Goal: Download file/media

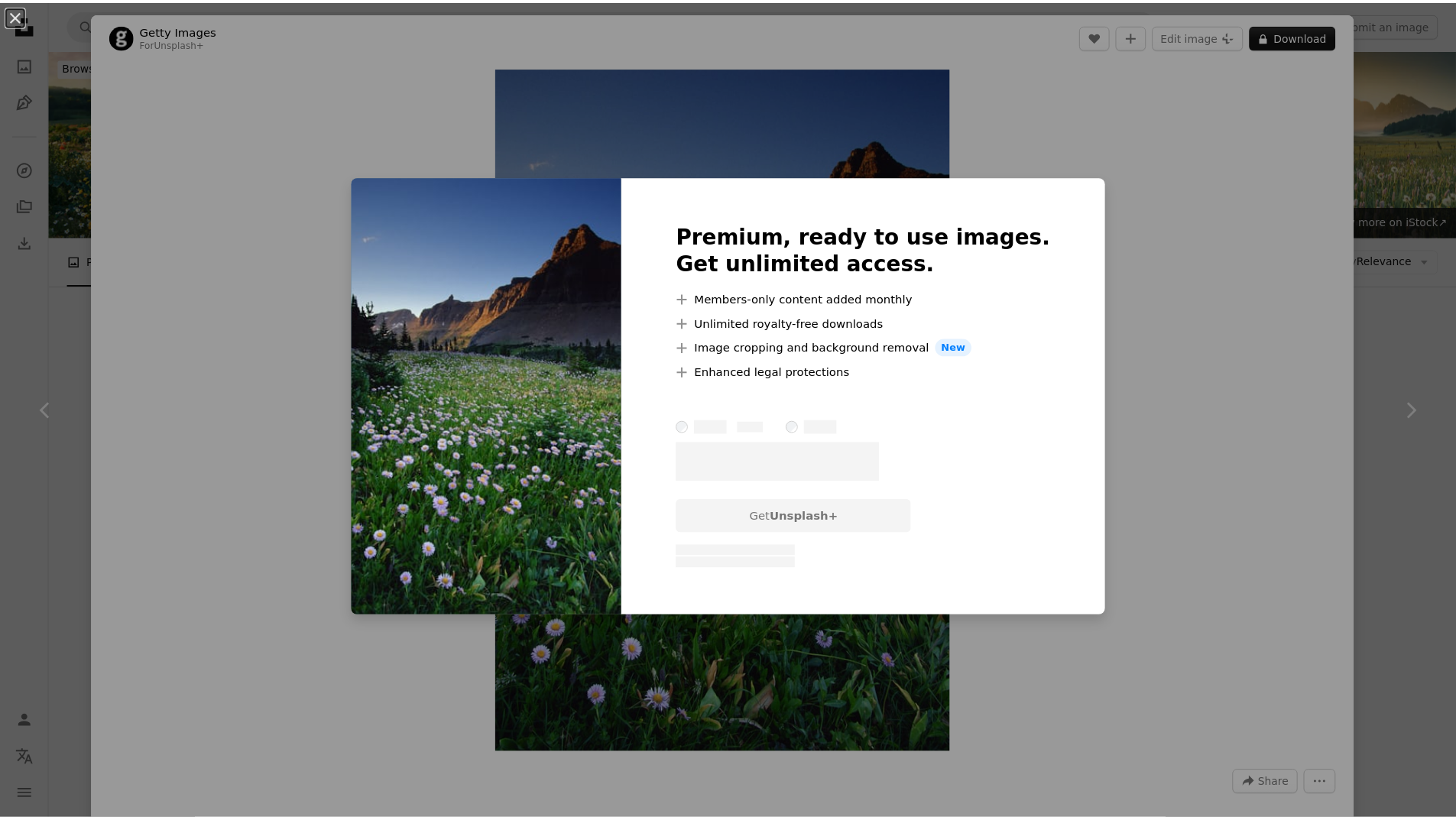
scroll to position [5484, 0]
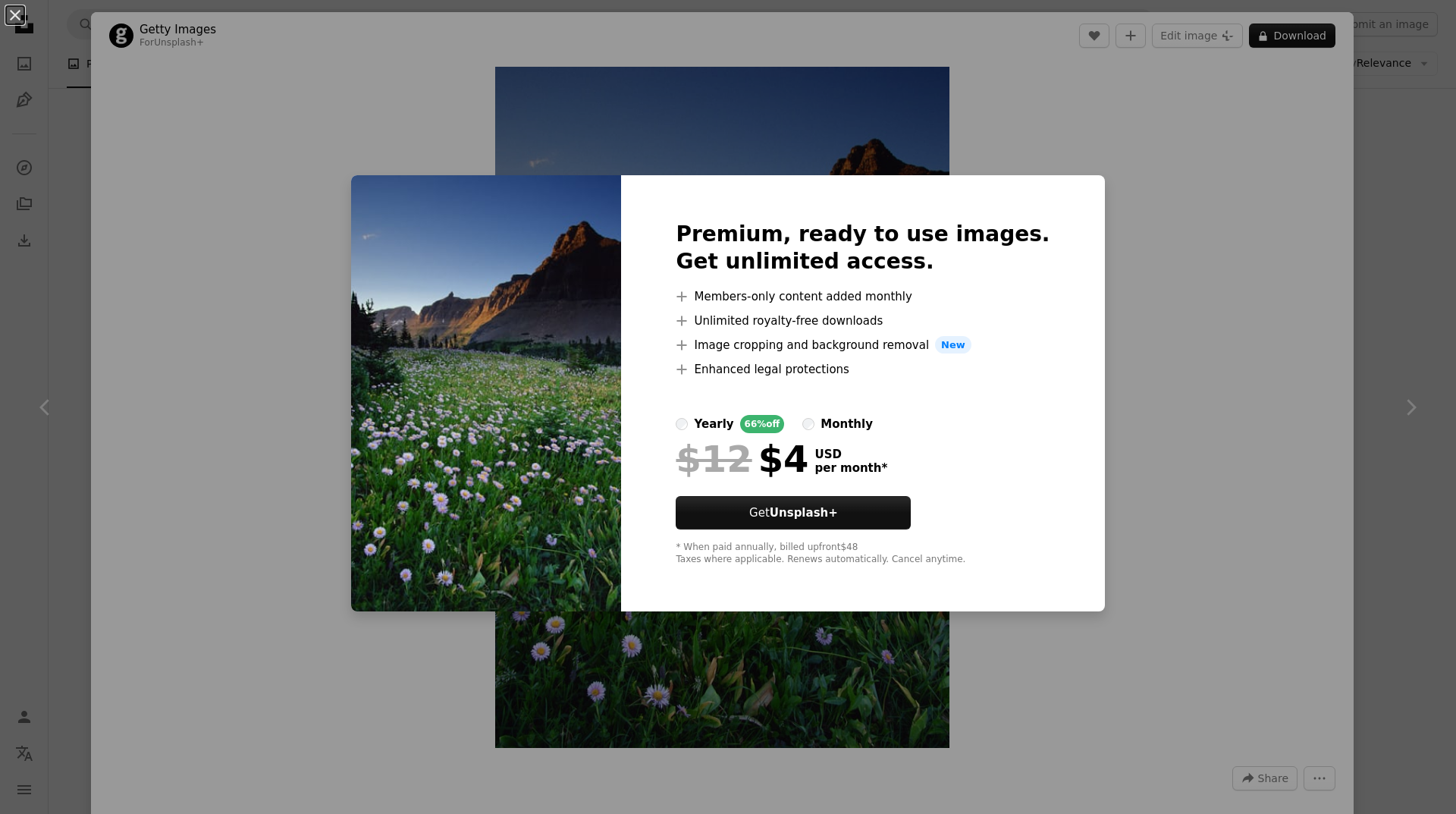
click at [1255, 172] on div "An X shape Premium, ready to use images. Get unlimited access. A plus sign Memb…" at bounding box center [728, 407] width 1456 height 814
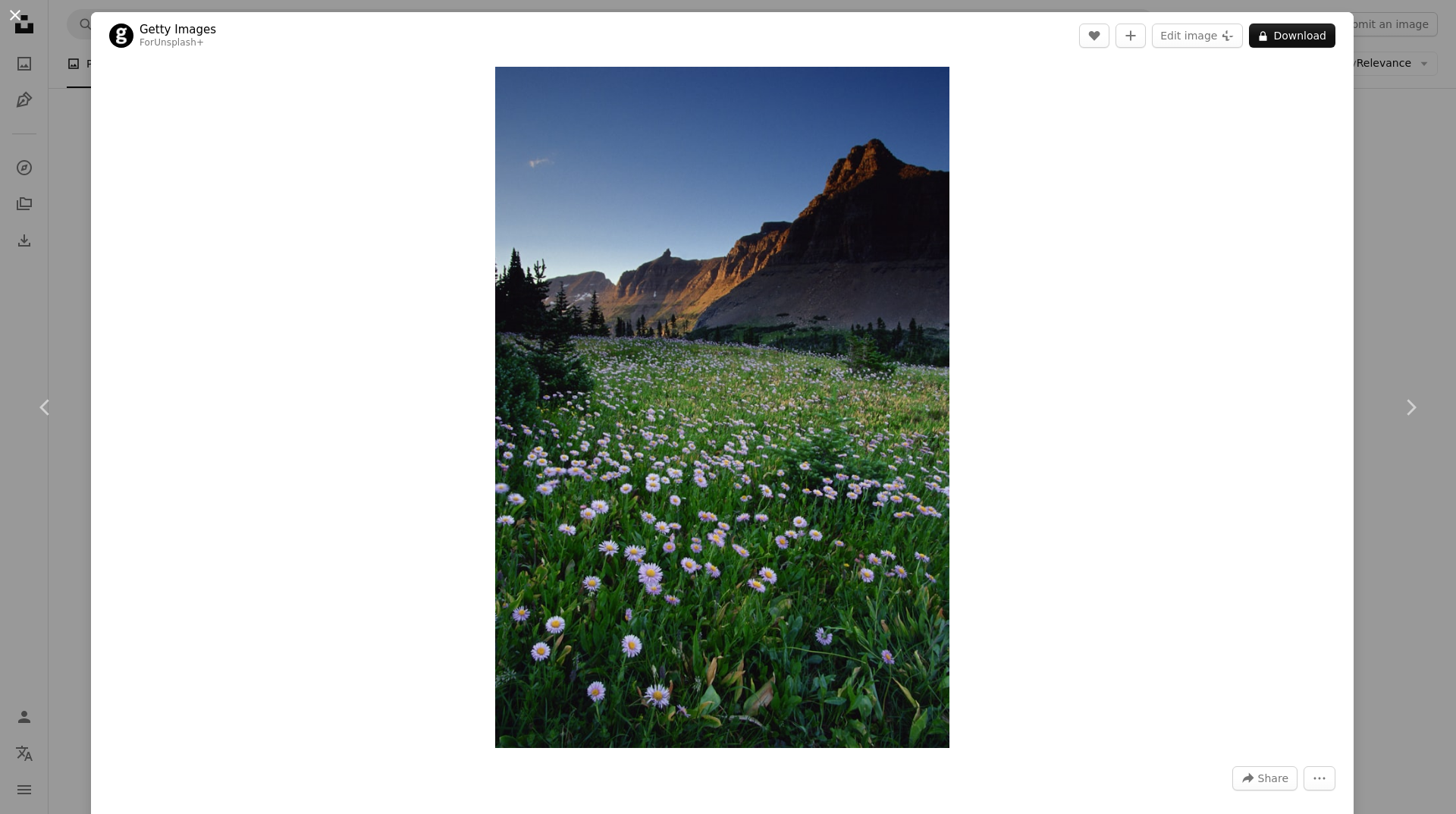
click at [8, 11] on button "An X shape" at bounding box center [16, 16] width 18 height 18
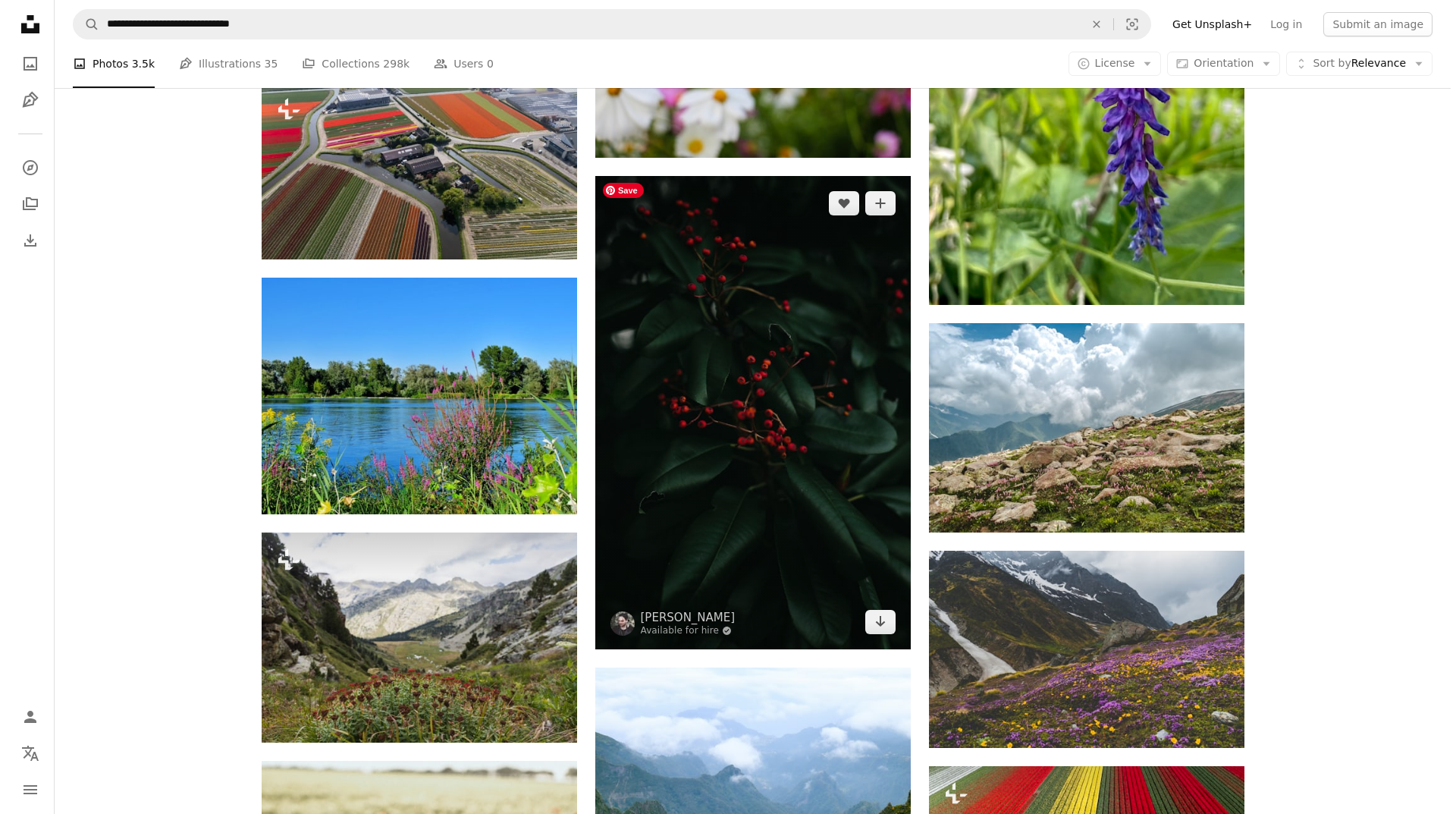
scroll to position [8250, 0]
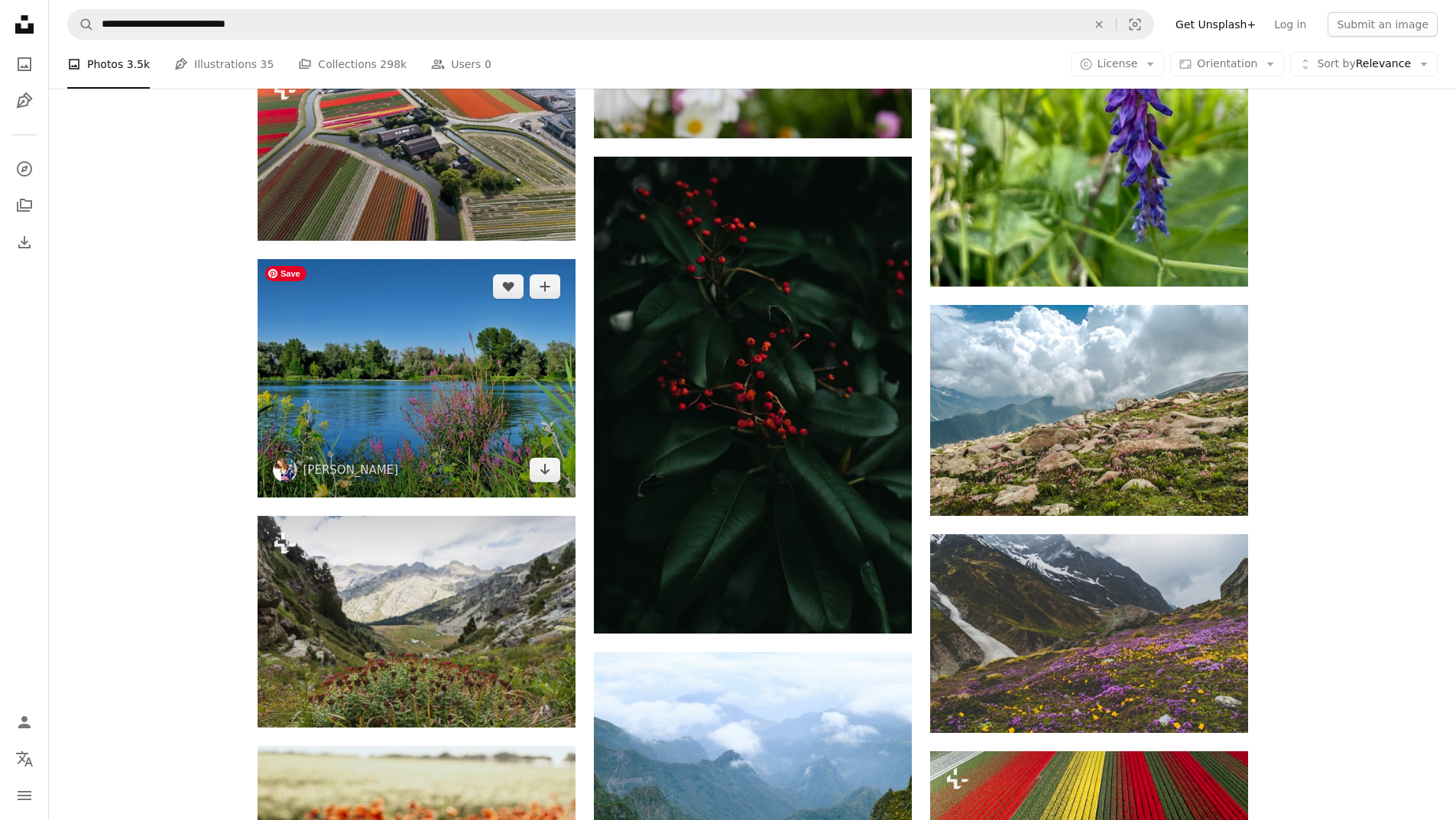
click at [379, 318] on img at bounding box center [417, 378] width 318 height 238
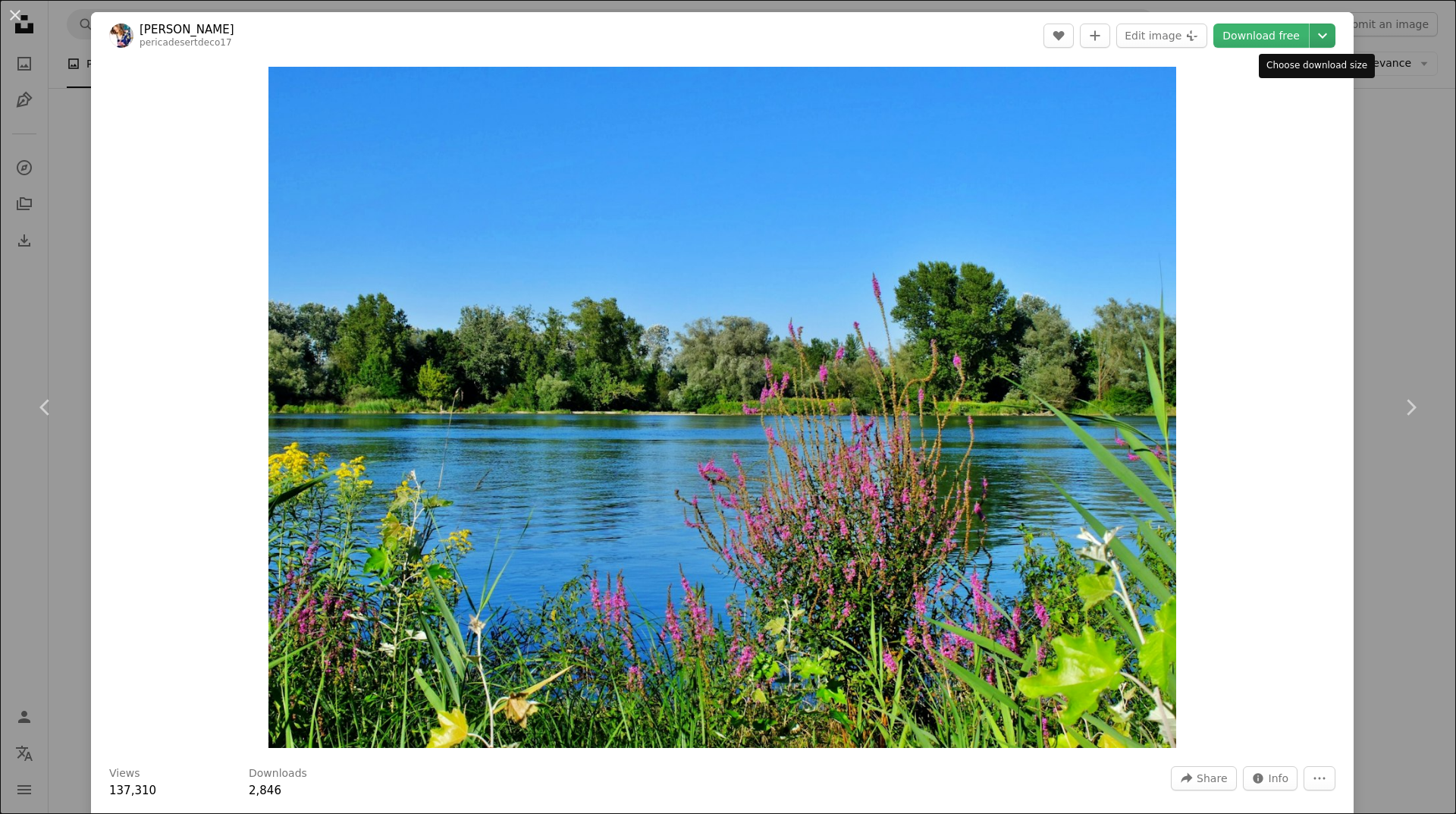
click at [1310, 31] on icon "Chevron down" at bounding box center [1322, 36] width 25 height 18
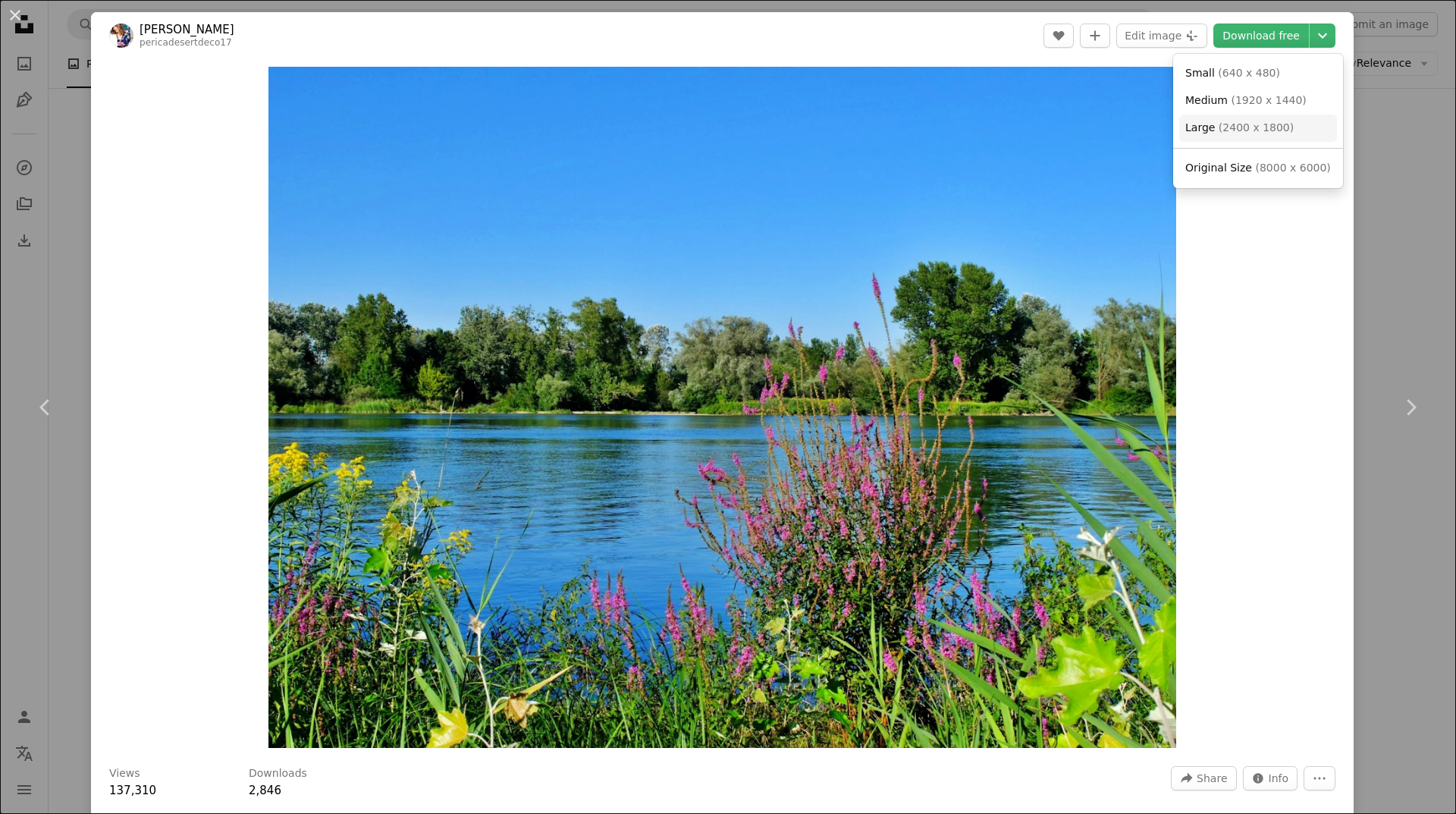
click at [1209, 136] on link "Large ( 2400 x 1800 )" at bounding box center [1257, 128] width 158 height 27
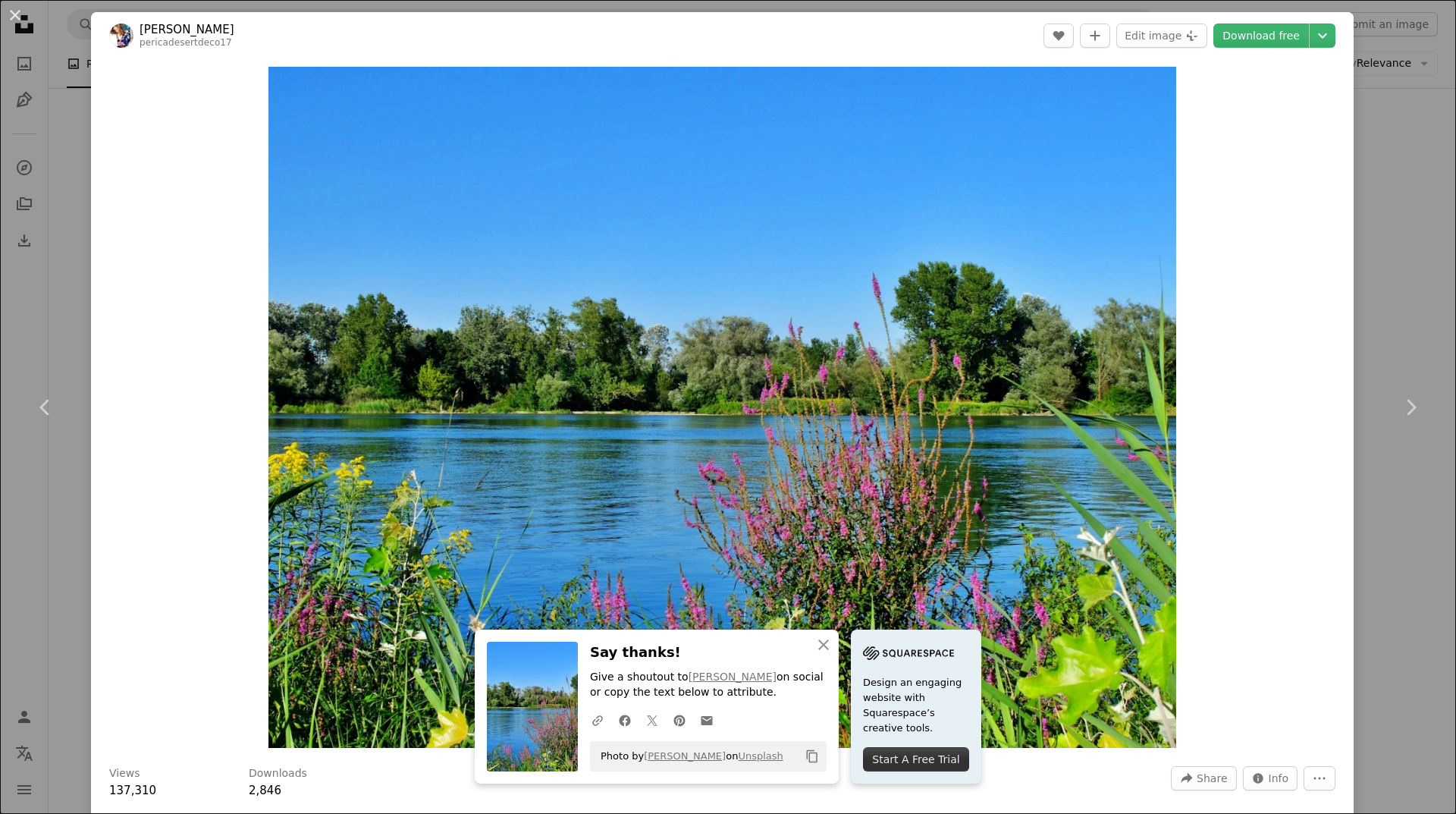
click at [1262, 546] on div "Zoom in" at bounding box center [723, 407] width 1263 height 696
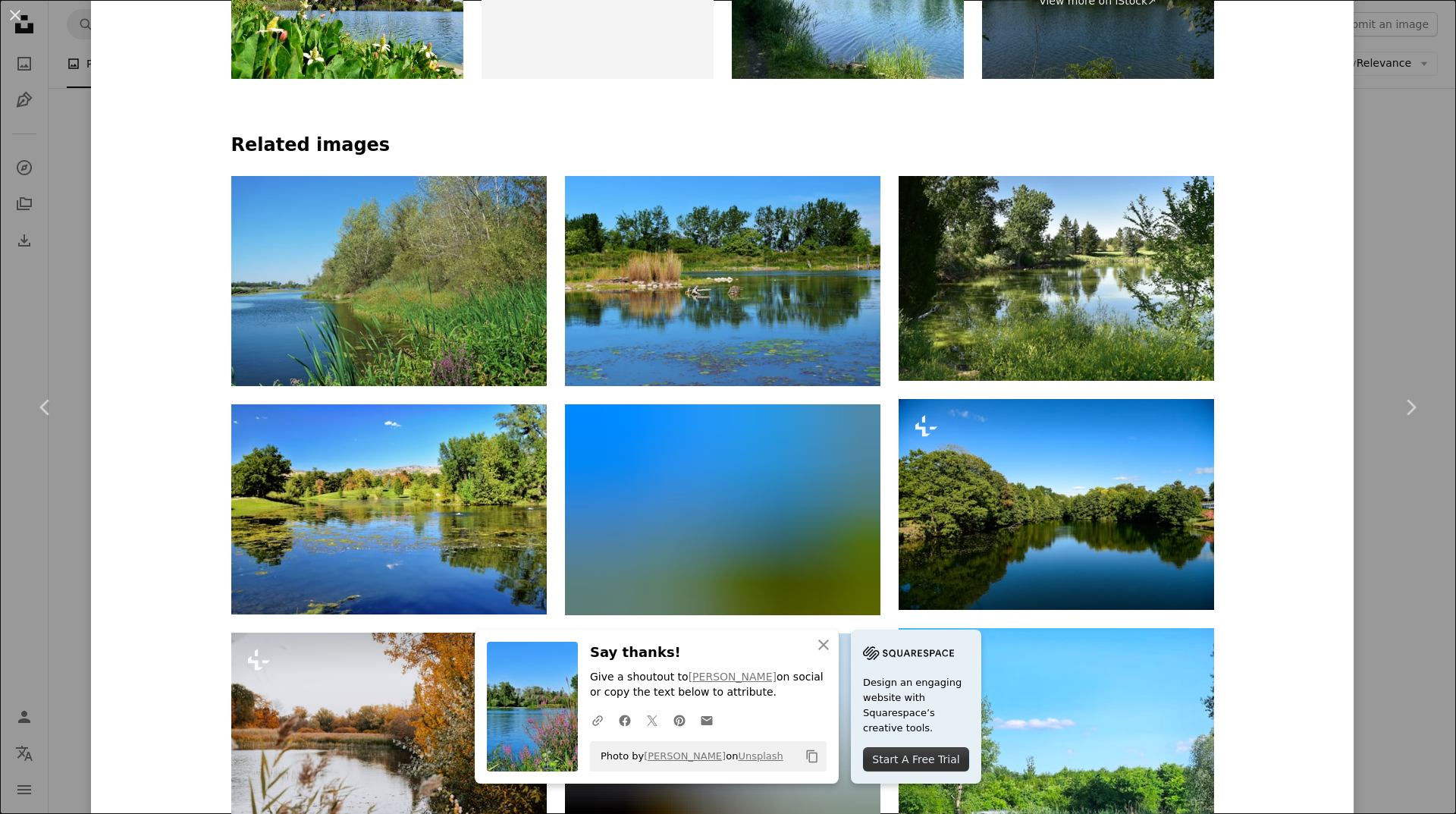
scroll to position [1138, 0]
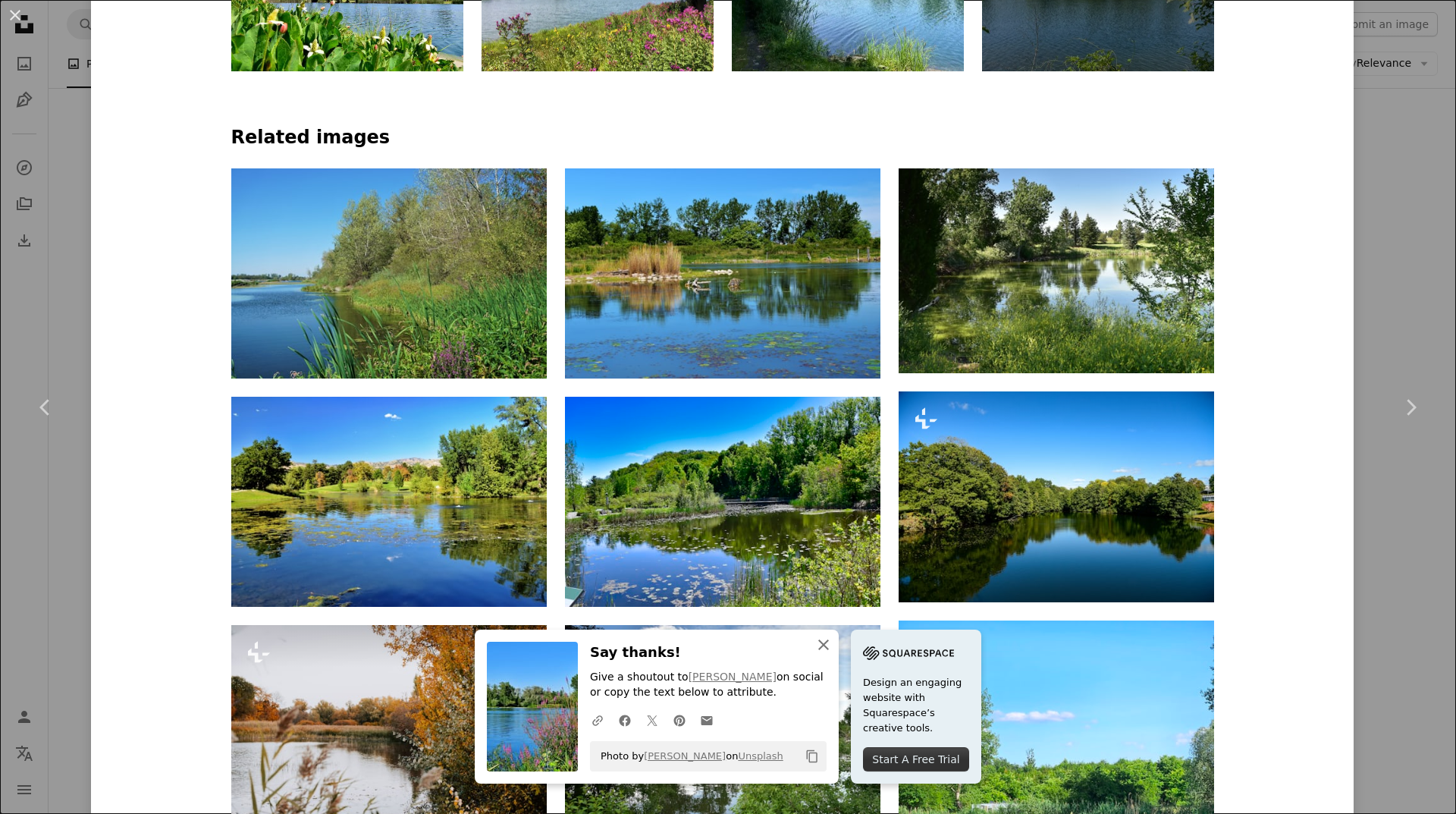
click at [815, 647] on icon "An X shape" at bounding box center [824, 644] width 18 height 18
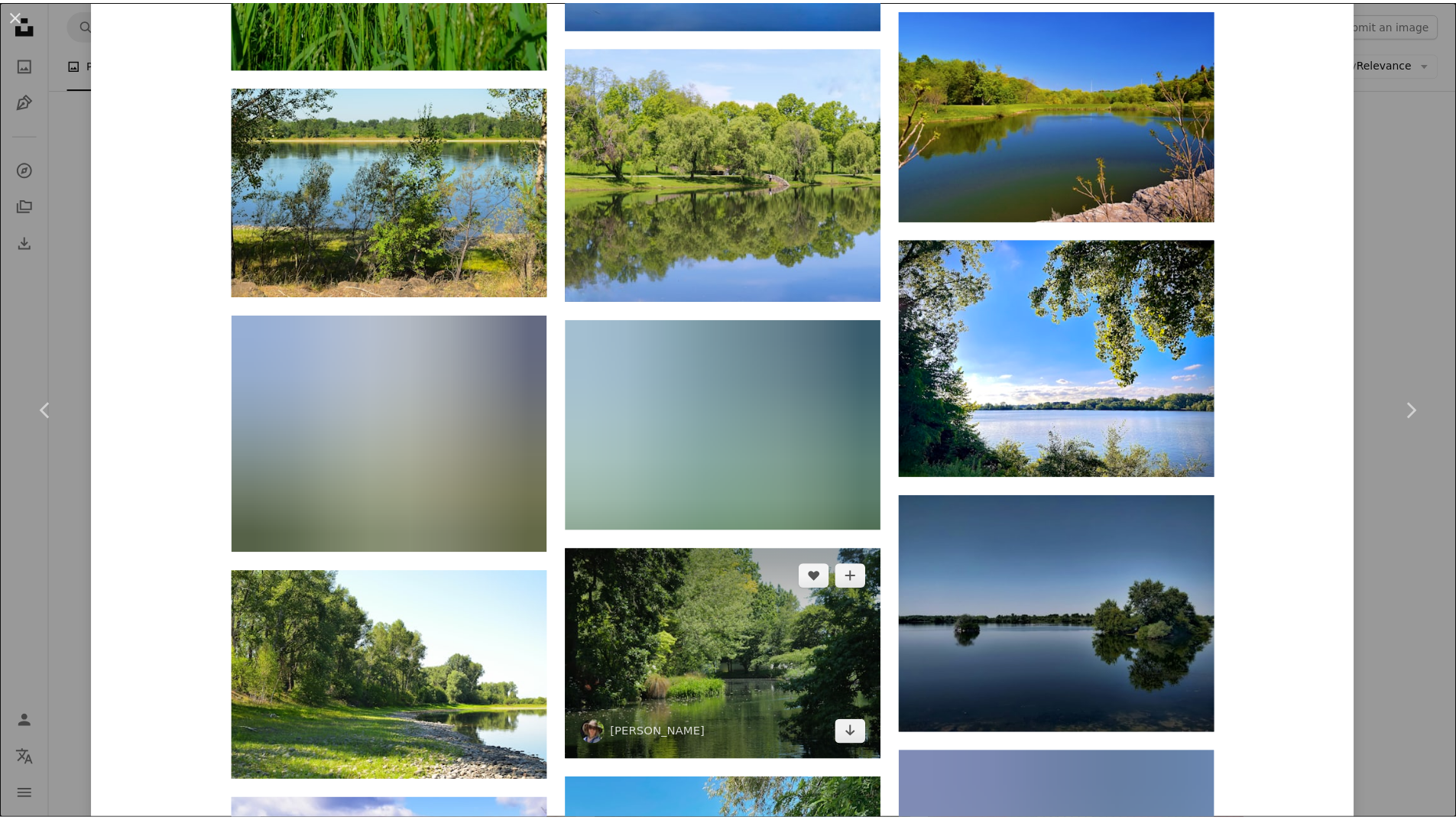
scroll to position [7173, 0]
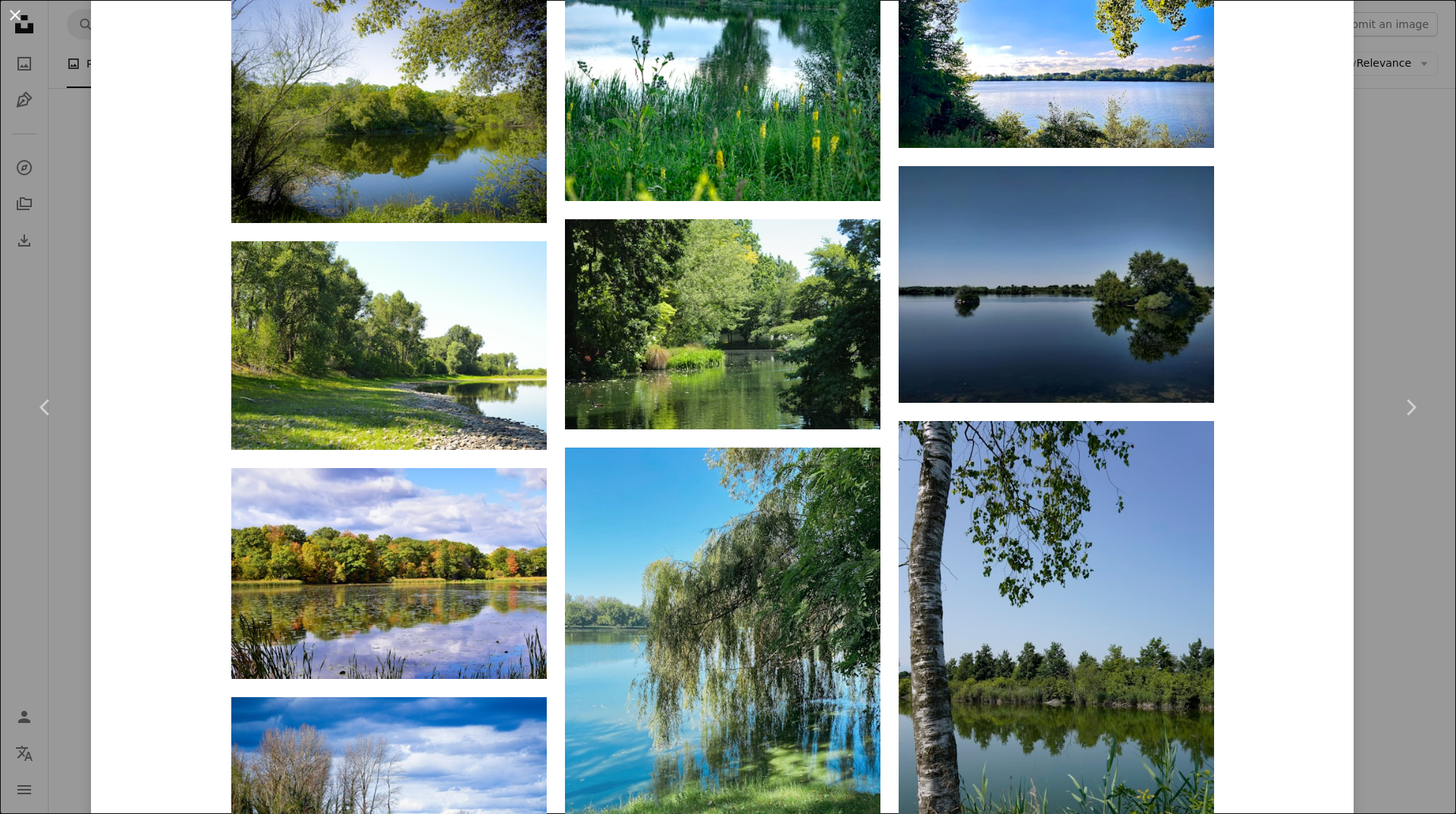
click at [19, 7] on button "An X shape" at bounding box center [16, 16] width 18 height 18
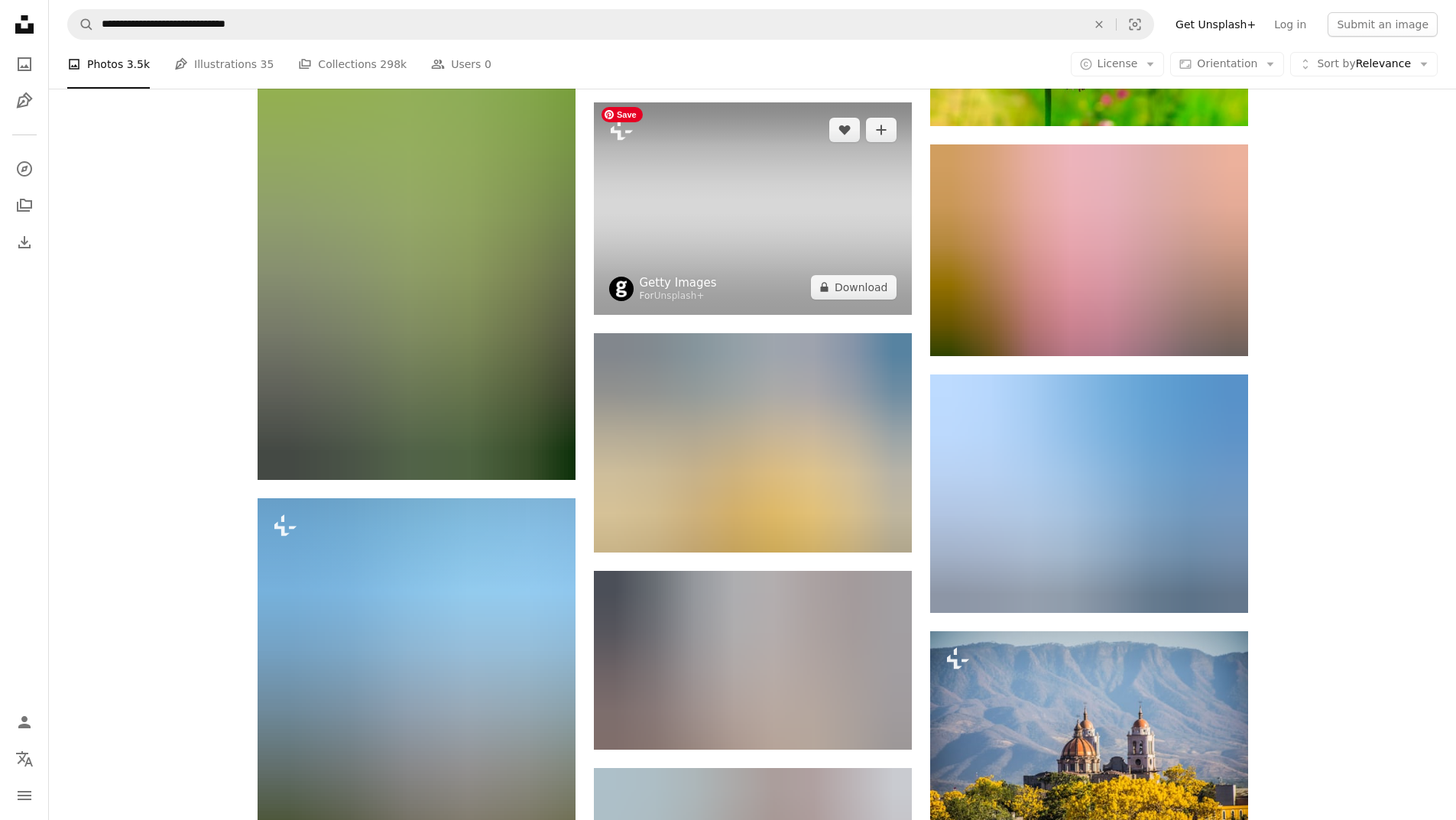
scroll to position [28632, 0]
